Goal: Purchase product/service

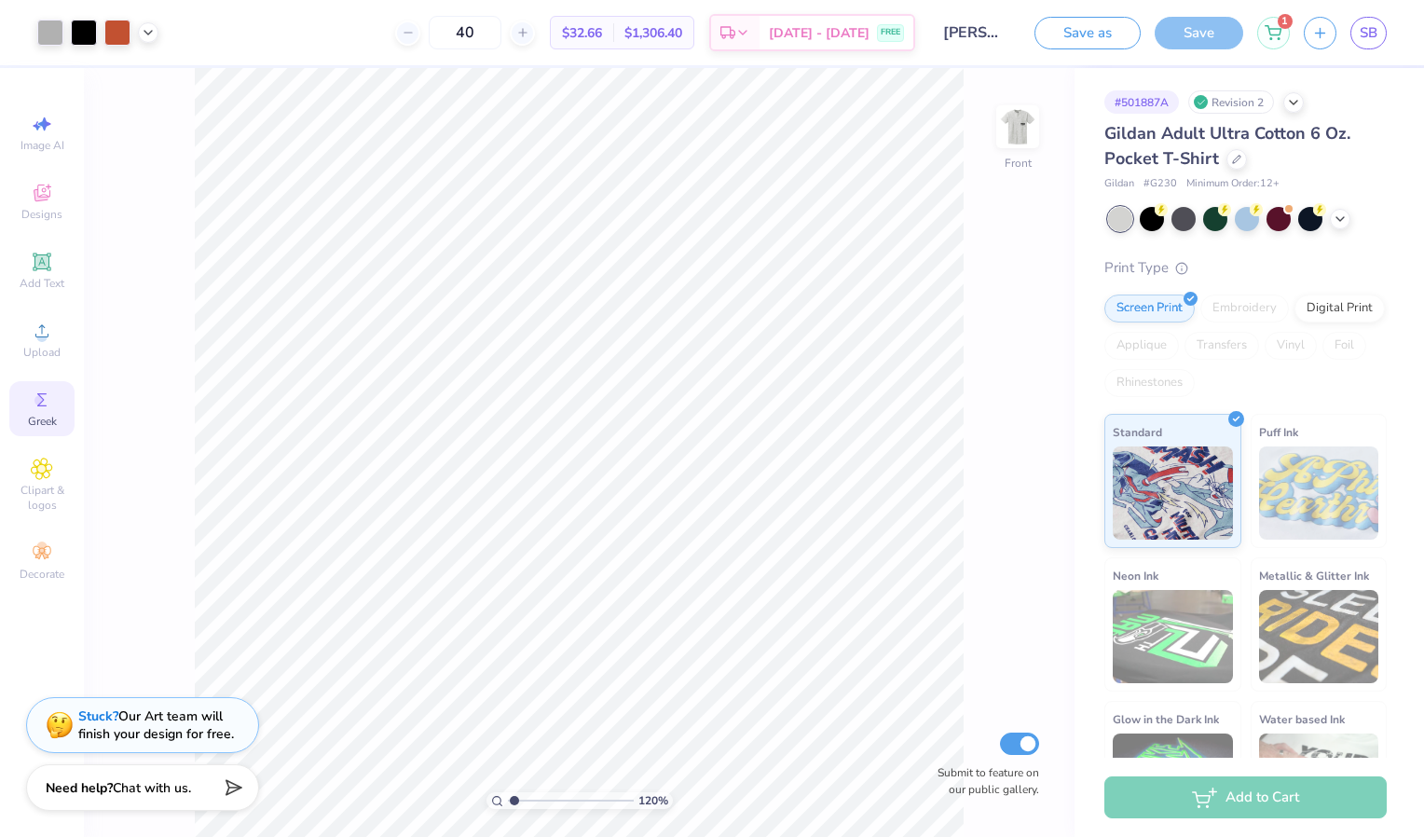
scroll to position [730, 0]
click at [535, 29] on div at bounding box center [522, 33] width 25 height 25
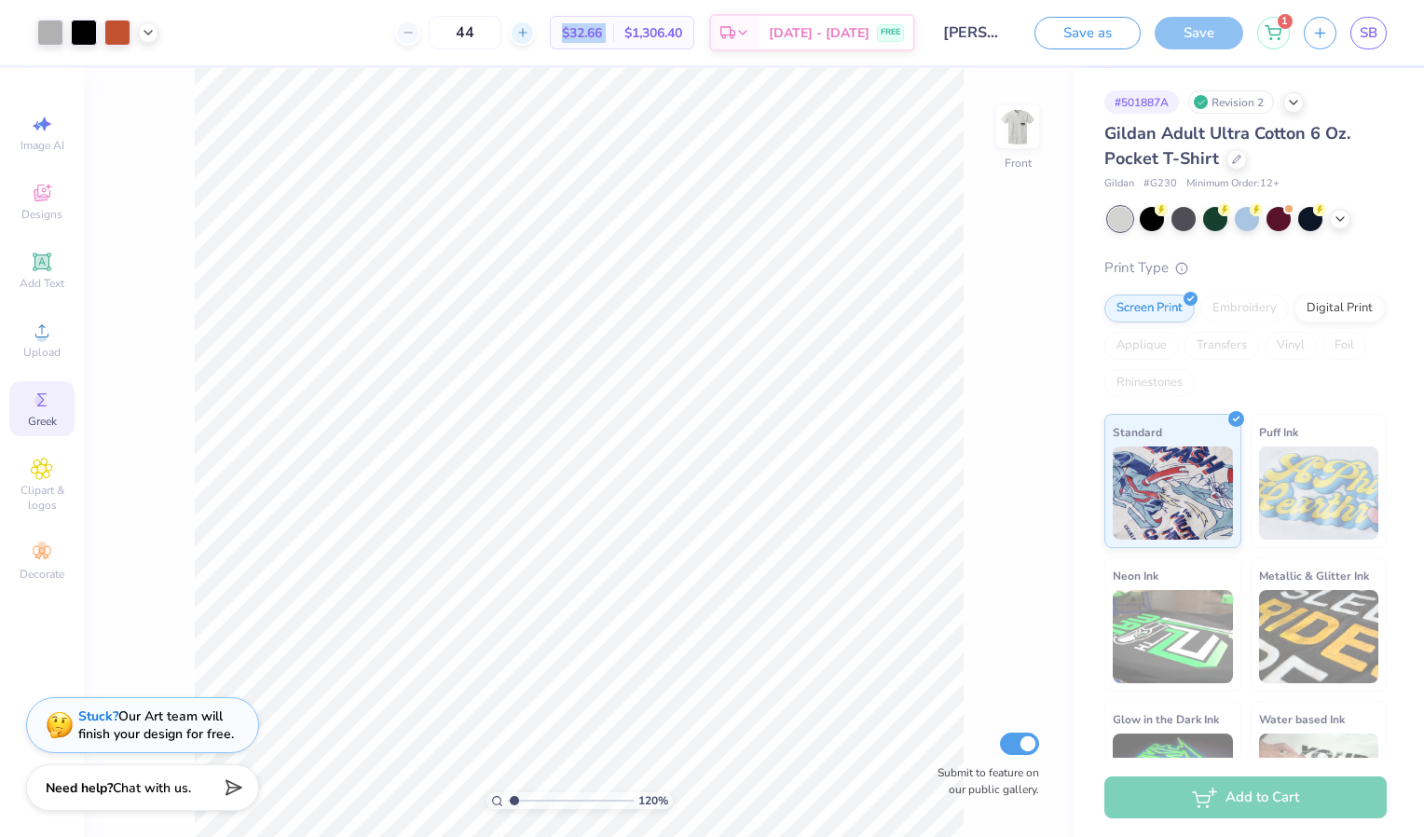
click at [535, 29] on div at bounding box center [522, 33] width 25 height 25
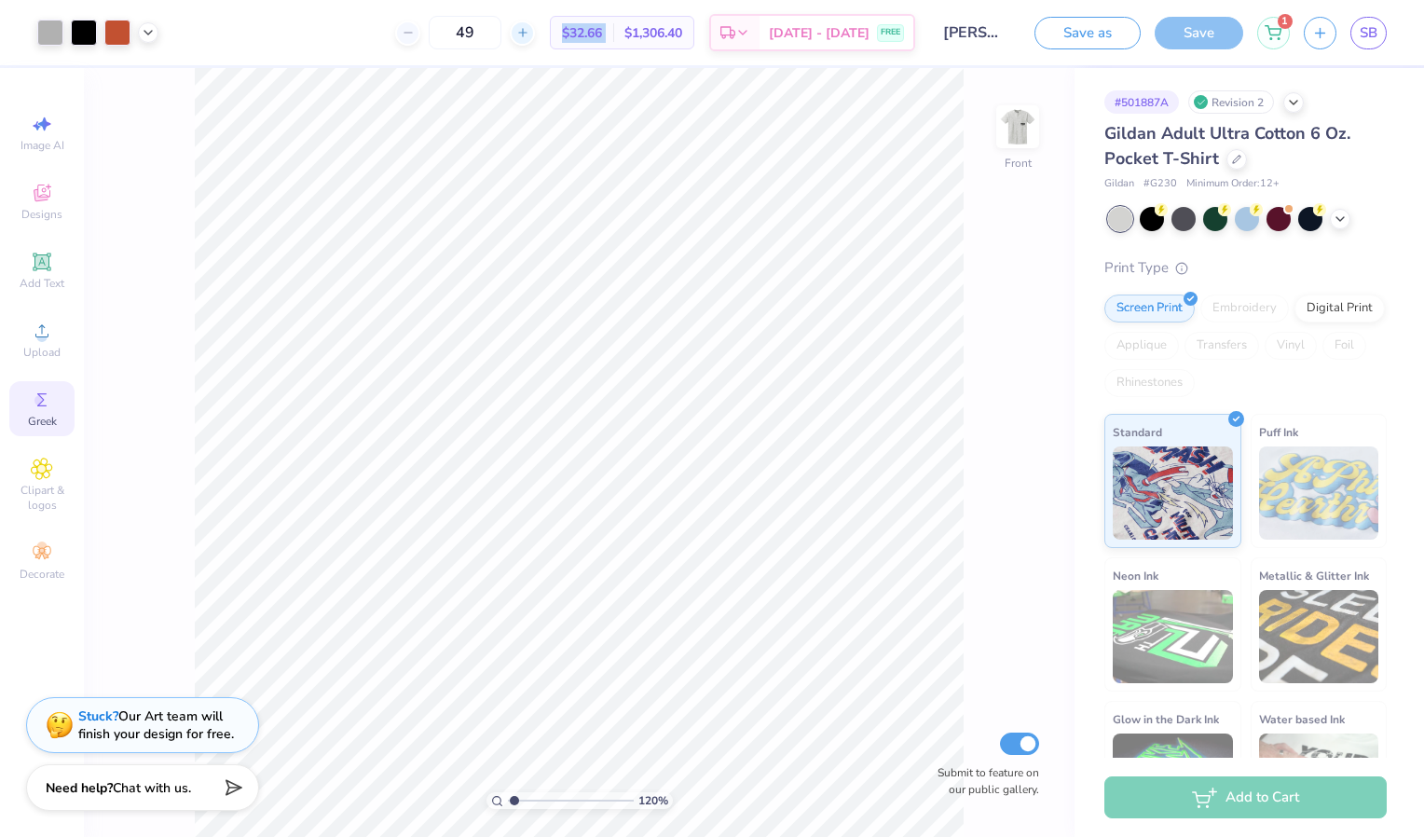
click at [535, 29] on div at bounding box center [522, 33] width 25 height 25
type input "50"
